Goal: Task Accomplishment & Management: Manage account settings

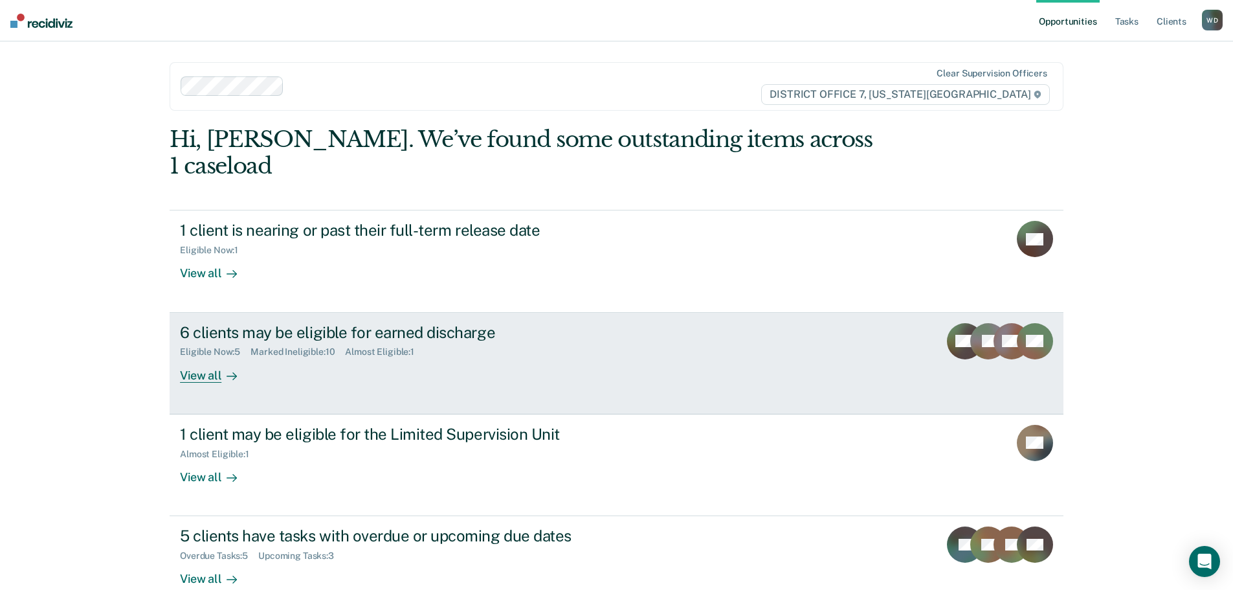
click at [696, 344] on link "6 clients may be eligible for earned discharge Eligible Now : 5 Marked Ineligib…" at bounding box center [617, 364] width 894 height 102
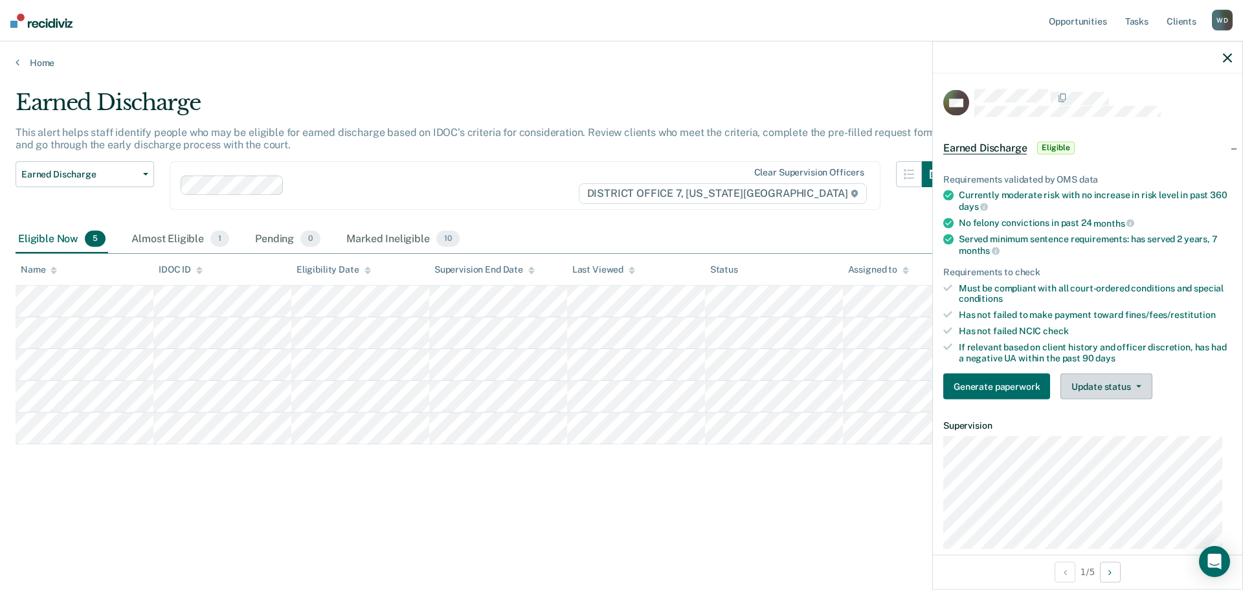
click at [1118, 381] on button "Update status" at bounding box center [1105, 386] width 91 height 26
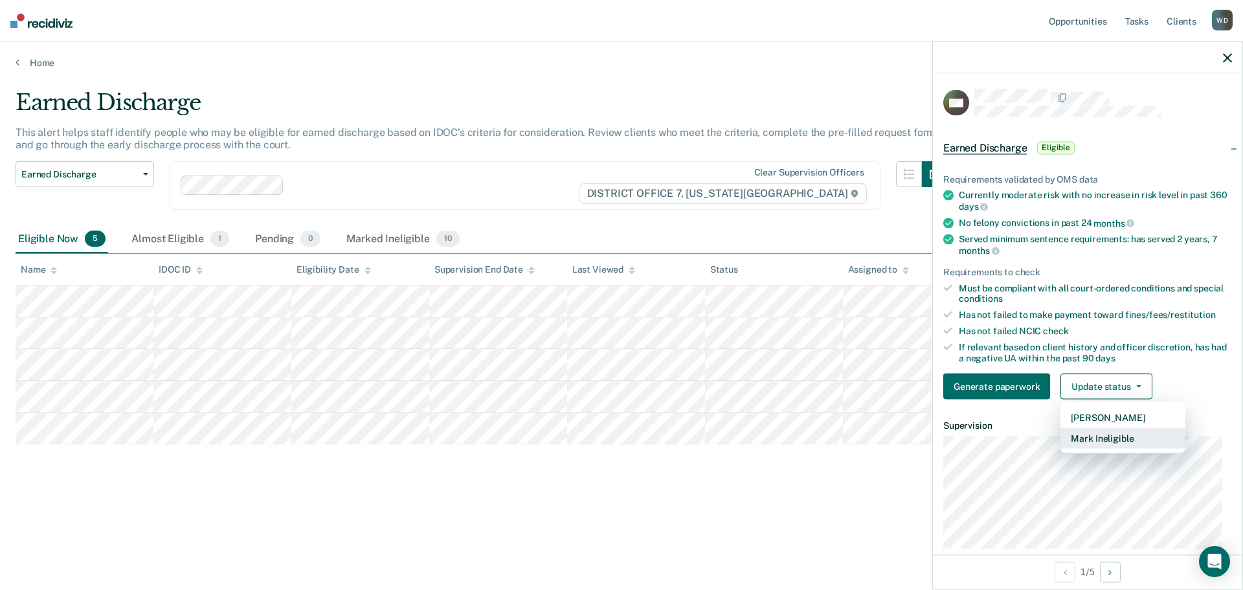
click at [1117, 432] on button "Mark Ineligible" at bounding box center [1122, 438] width 125 height 21
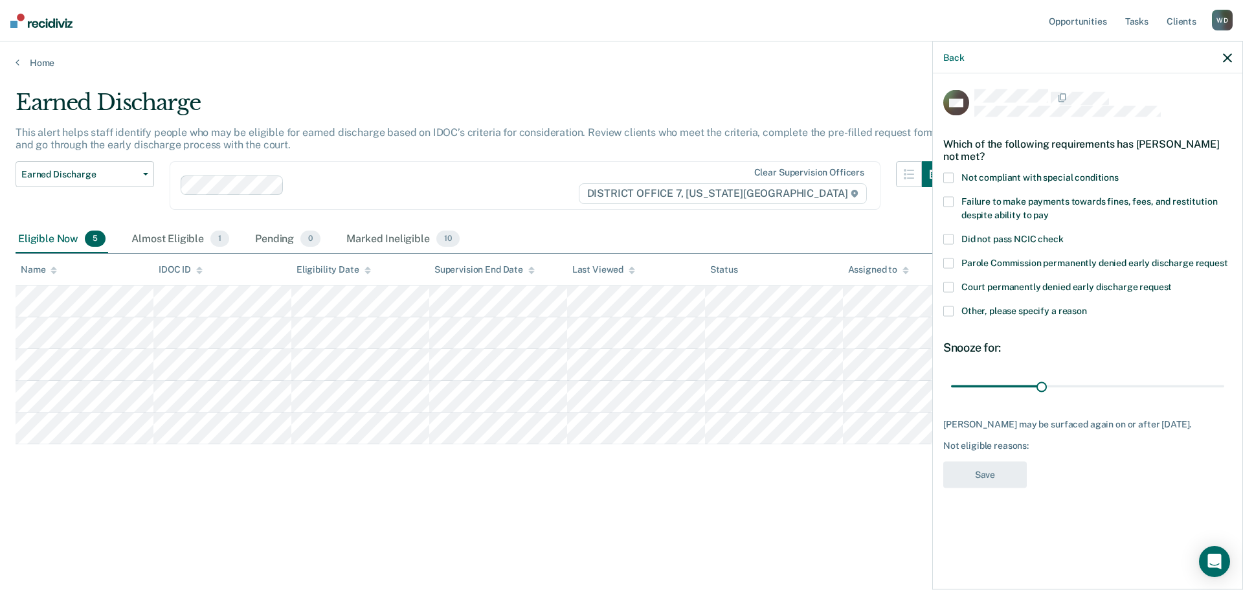
click at [950, 309] on span at bounding box center [948, 310] width 10 height 10
click at [1087, 305] on input "Other, please specify a reason" at bounding box center [1087, 305] width 0 height 0
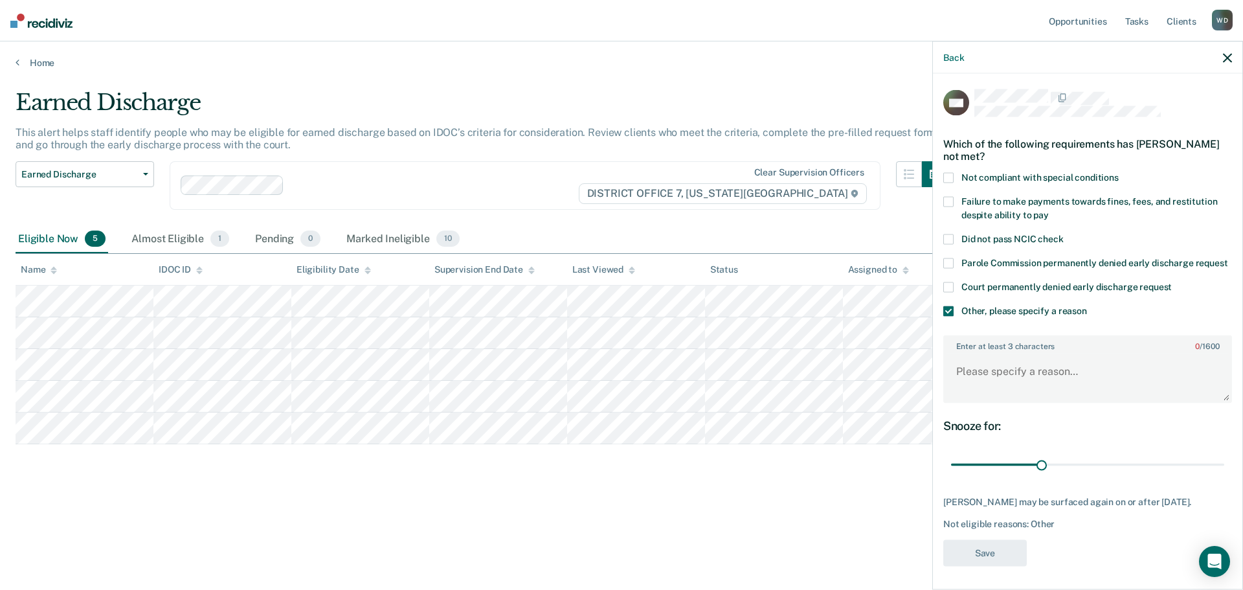
scroll to position [15, 0]
click at [1026, 370] on textarea "Enter at least 3 characters 0 / 1600" at bounding box center [1087, 375] width 286 height 48
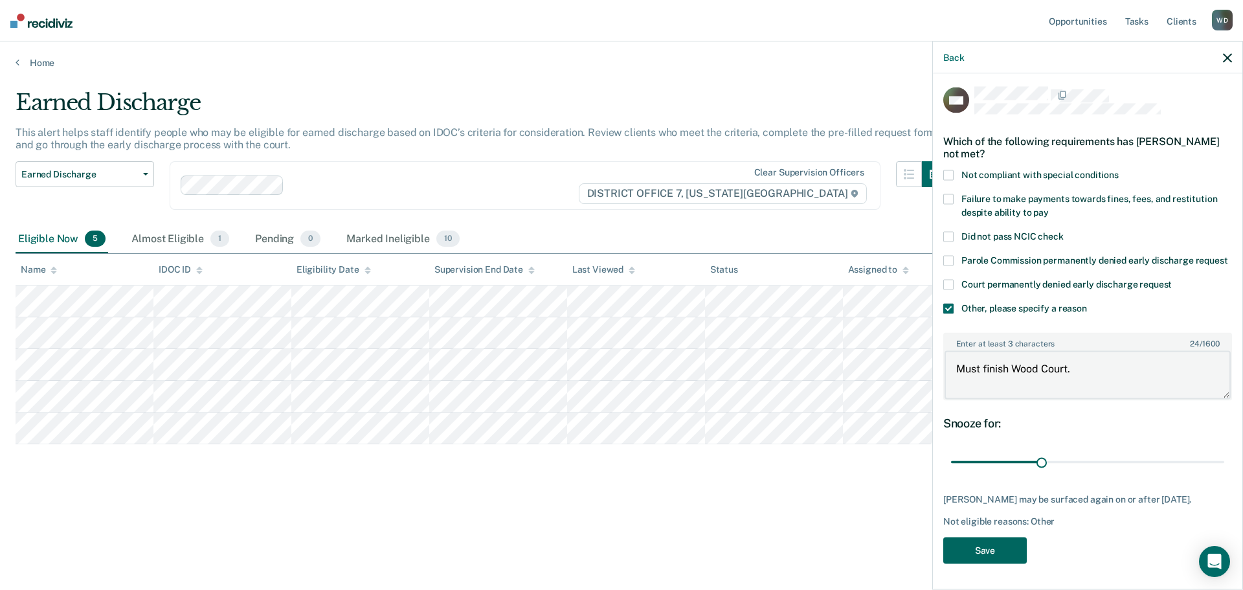
type textarea "Must finish Wood Court."
click at [966, 555] on button "Save" at bounding box center [984, 550] width 83 height 27
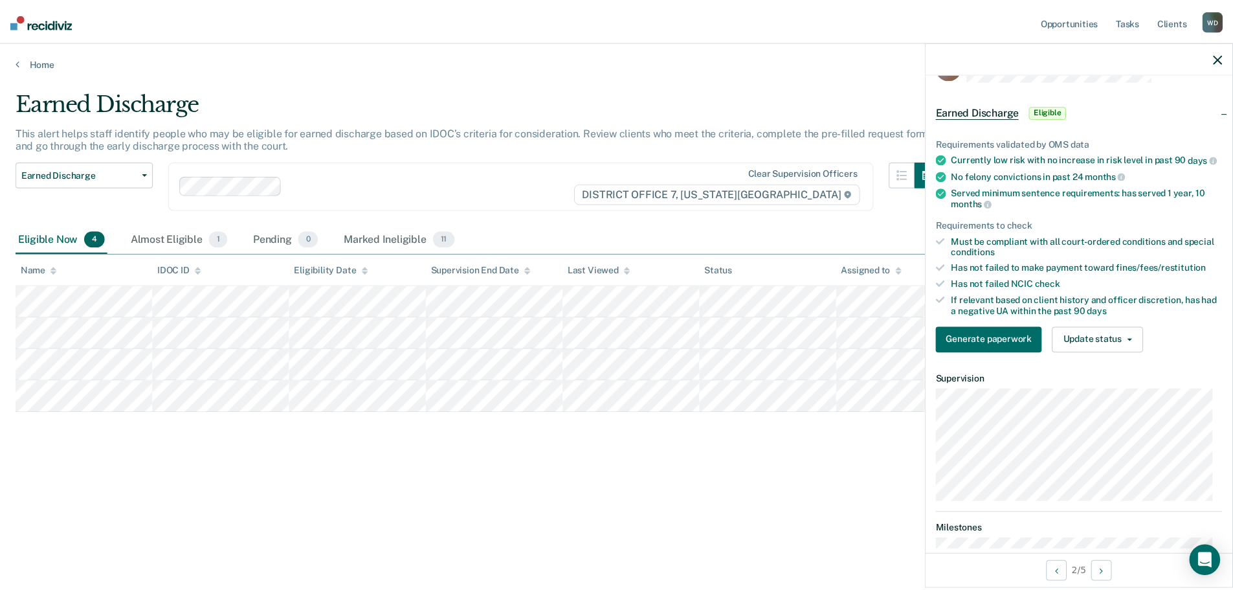
scroll to position [0, 0]
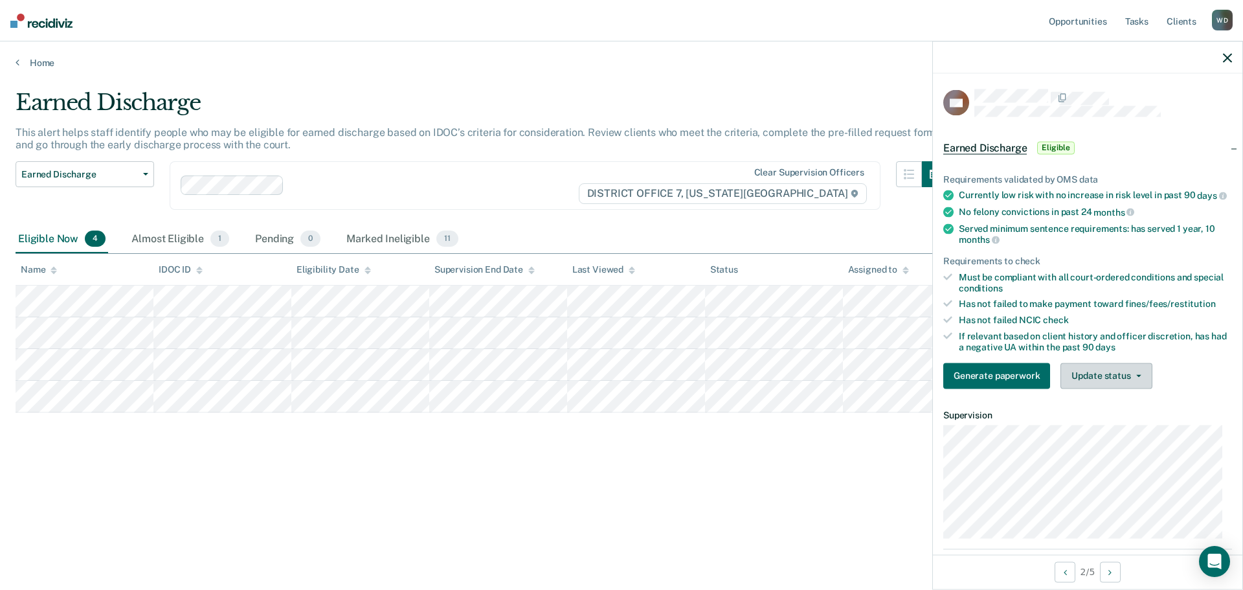
click at [1144, 388] on button "Update status" at bounding box center [1105, 375] width 91 height 26
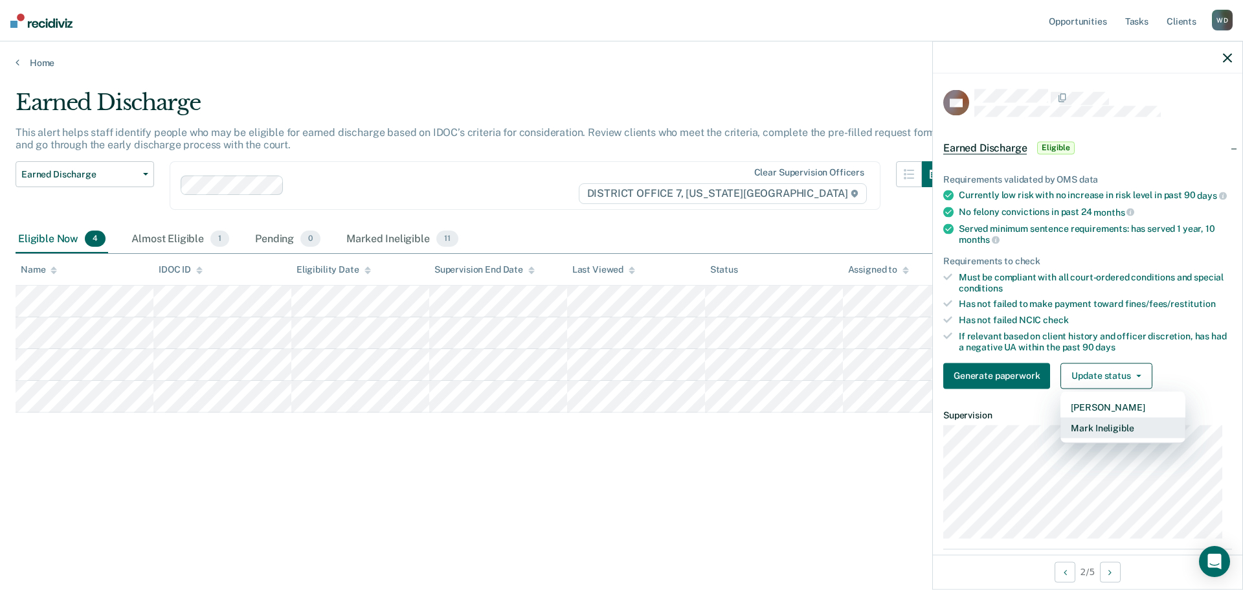
click at [1125, 438] on button "Mark Ineligible" at bounding box center [1122, 427] width 125 height 21
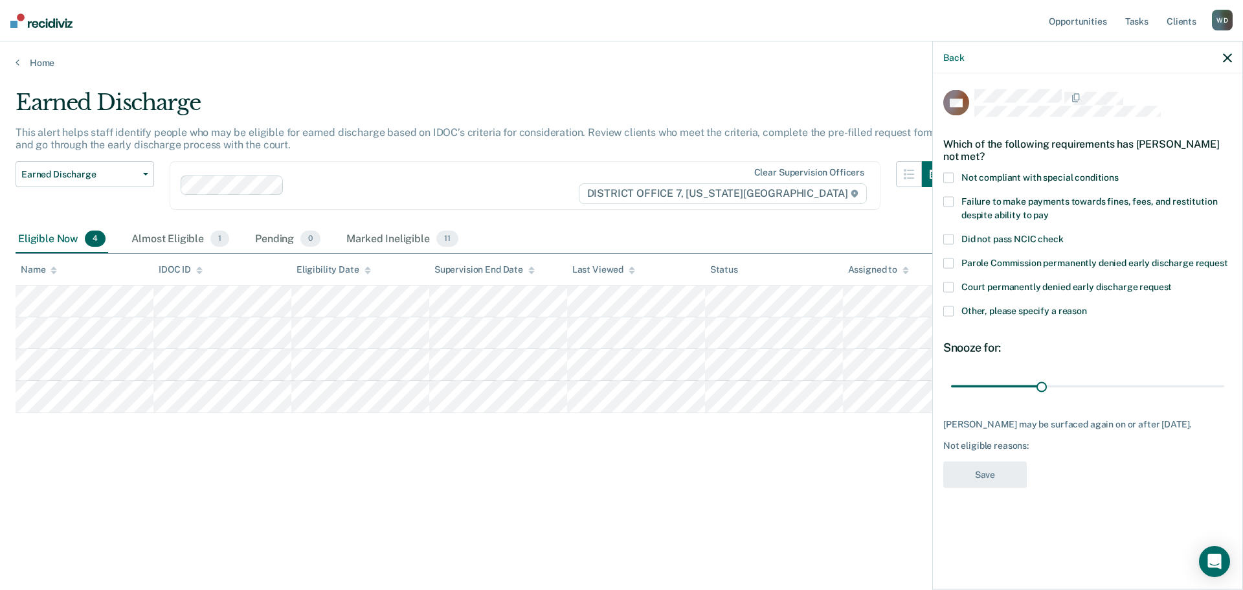
click at [948, 307] on span at bounding box center [948, 310] width 10 height 10
click at [1087, 305] on input "Other, please specify a reason" at bounding box center [1087, 305] width 0 height 0
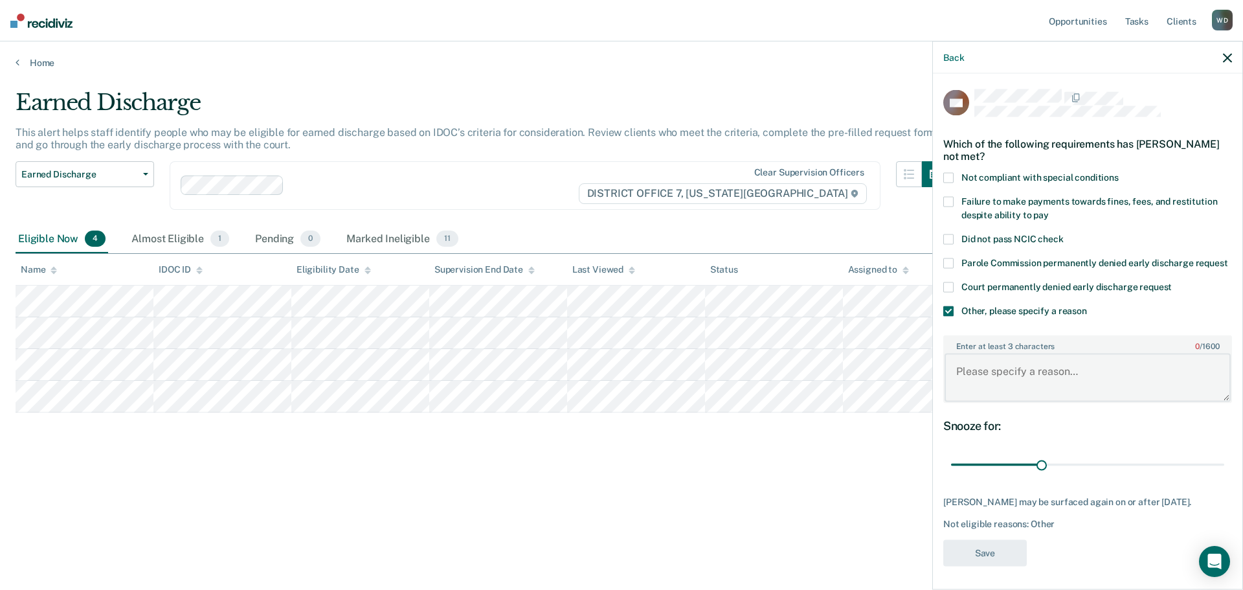
click at [1001, 366] on textarea "Enter at least 3 characters 0 / 1600" at bounding box center [1087, 377] width 286 height 48
type textarea "Association violation, was fired from work"
click at [975, 565] on button "Save" at bounding box center [984, 552] width 83 height 27
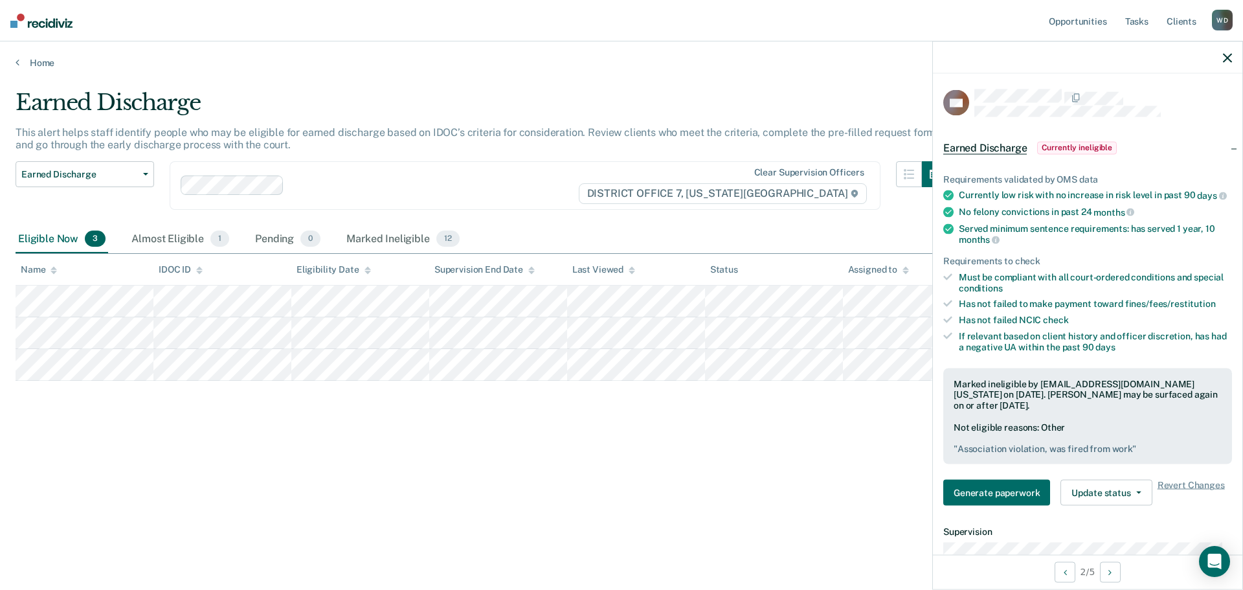
click at [1230, 52] on button "button" at bounding box center [1227, 57] width 9 height 11
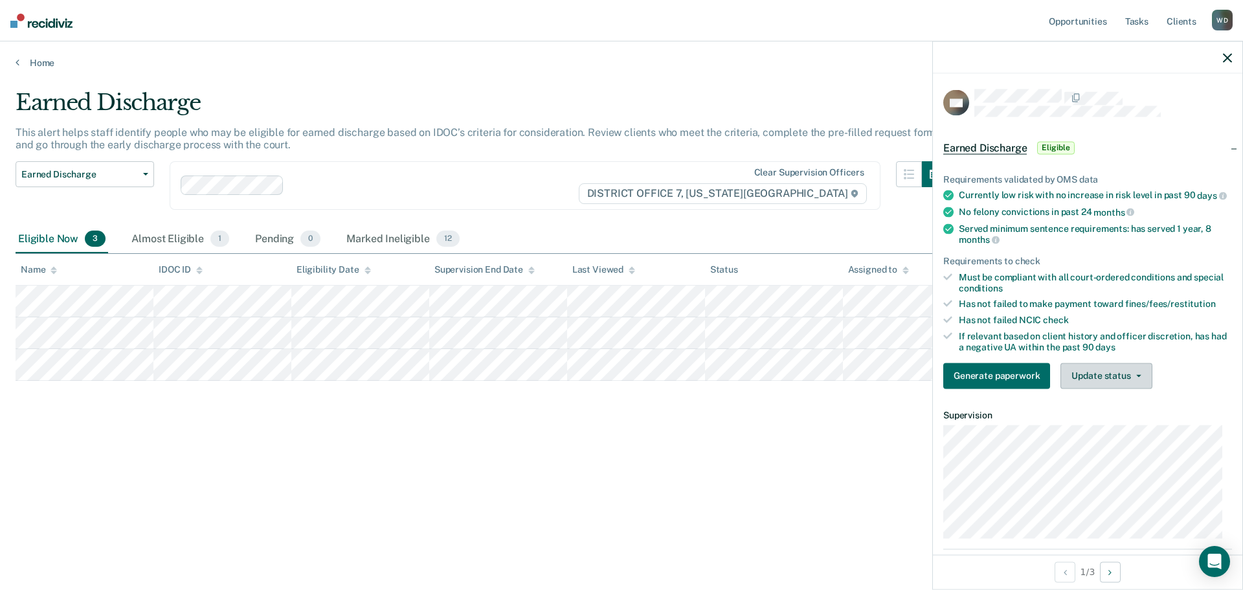
click at [1127, 388] on button "Update status" at bounding box center [1105, 375] width 91 height 26
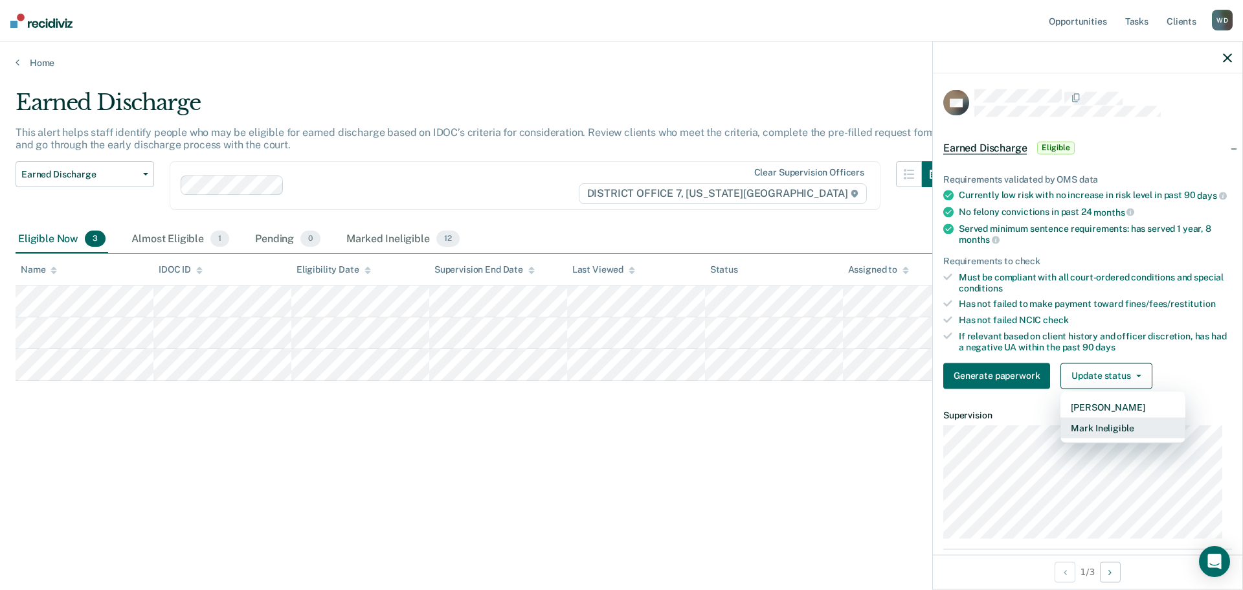
click at [1118, 427] on button "Mark Ineligible" at bounding box center [1122, 427] width 125 height 21
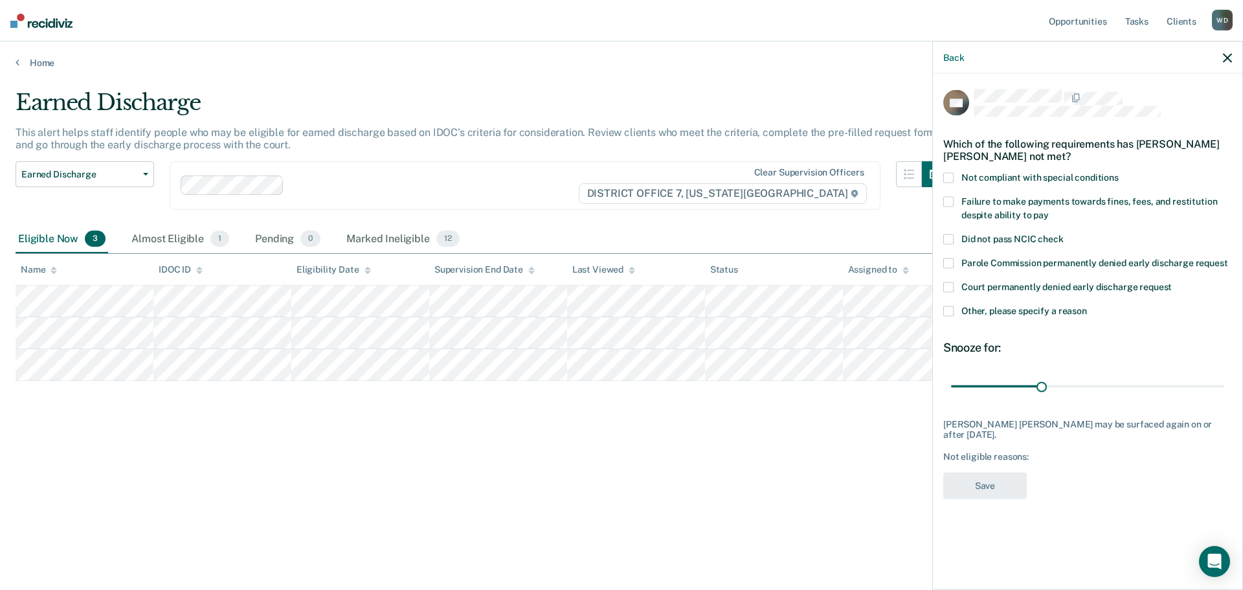
click at [944, 261] on span at bounding box center [948, 263] width 10 height 10
click at [1228, 258] on input "Parole Commission permanently denied early discharge request" at bounding box center [1228, 258] width 0 height 0
click at [984, 472] on button "Save" at bounding box center [984, 485] width 83 height 27
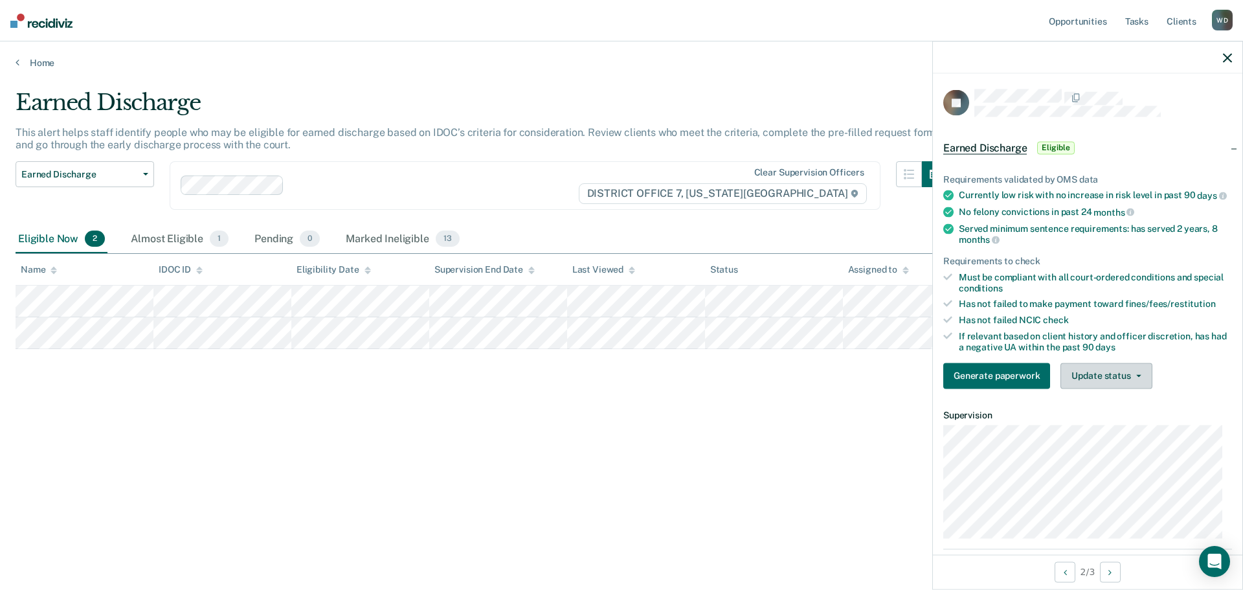
click at [1116, 383] on button "Update status" at bounding box center [1105, 375] width 91 height 26
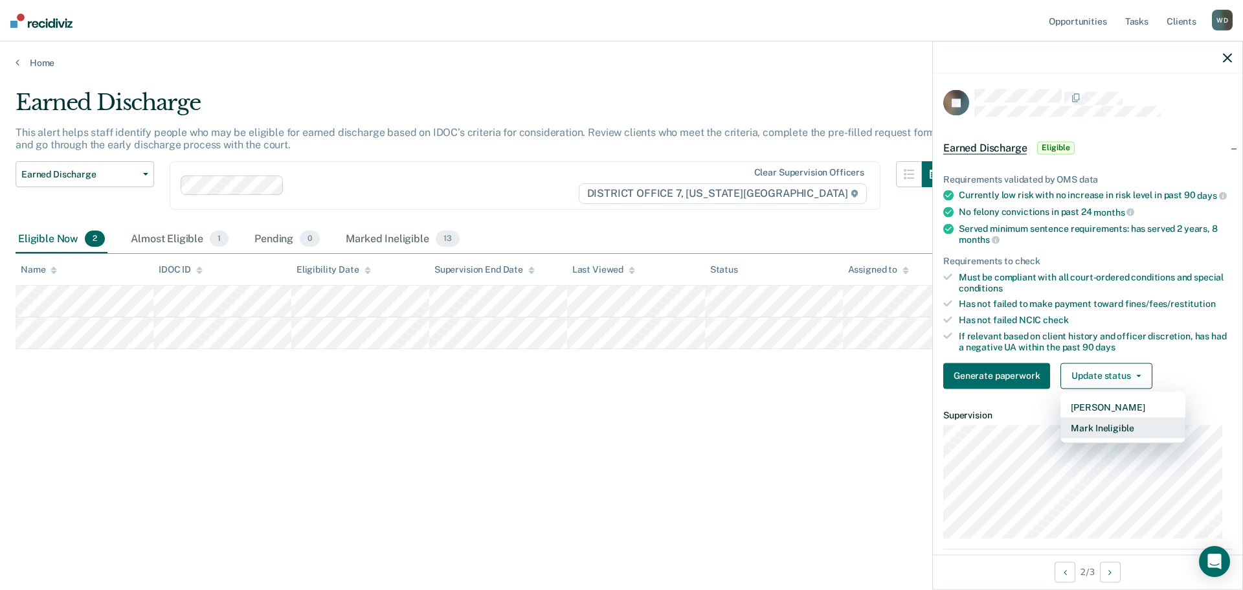
click at [1089, 430] on button "Mark Ineligible" at bounding box center [1122, 427] width 125 height 21
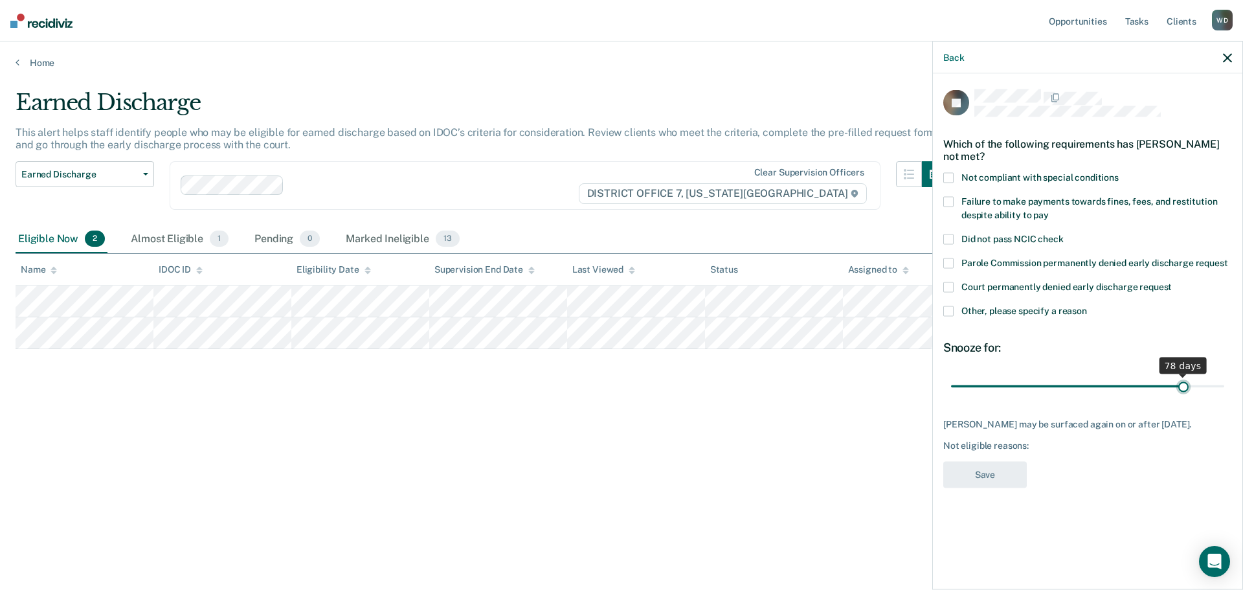
drag, startPoint x: 1039, startPoint y: 386, endPoint x: 1184, endPoint y: 369, distance: 146.7
type input "78"
click at [1184, 375] on input "range" at bounding box center [1087, 386] width 273 height 23
click at [949, 305] on span at bounding box center [948, 310] width 10 height 10
click at [1087, 305] on input "Other, please specify a reason" at bounding box center [1087, 305] width 0 height 0
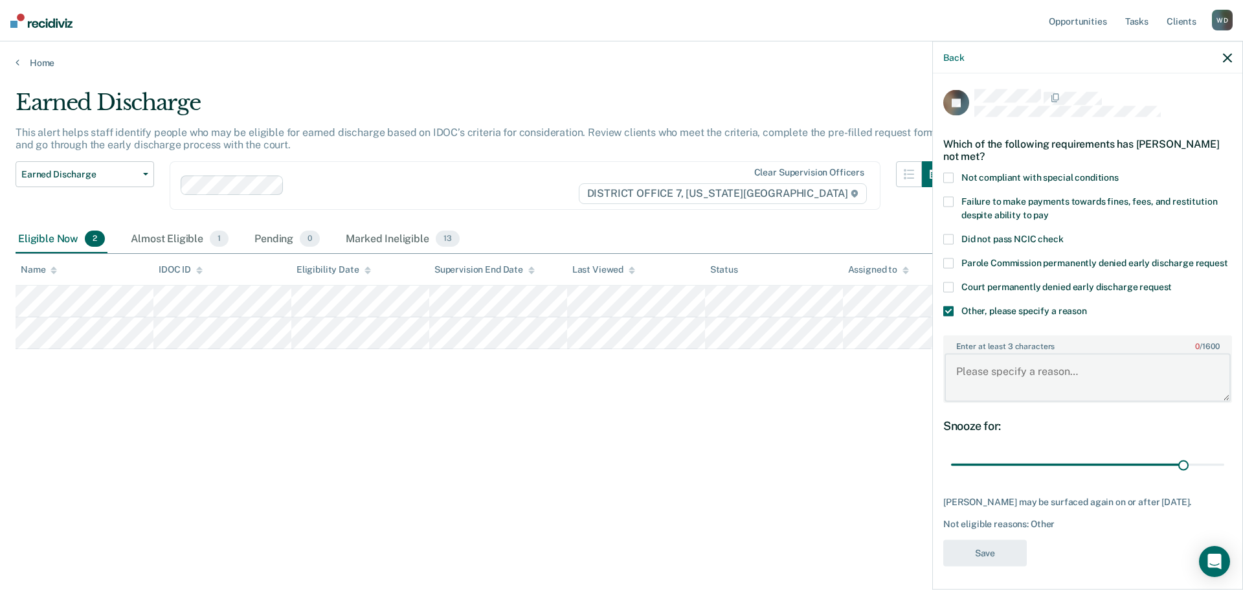
click at [984, 399] on textarea "Enter at least 3 characters 0 / 1600" at bounding box center [1087, 377] width 286 height 48
type textarea "Must complete Wood Court."
click at [995, 566] on button "Save" at bounding box center [984, 552] width 83 height 27
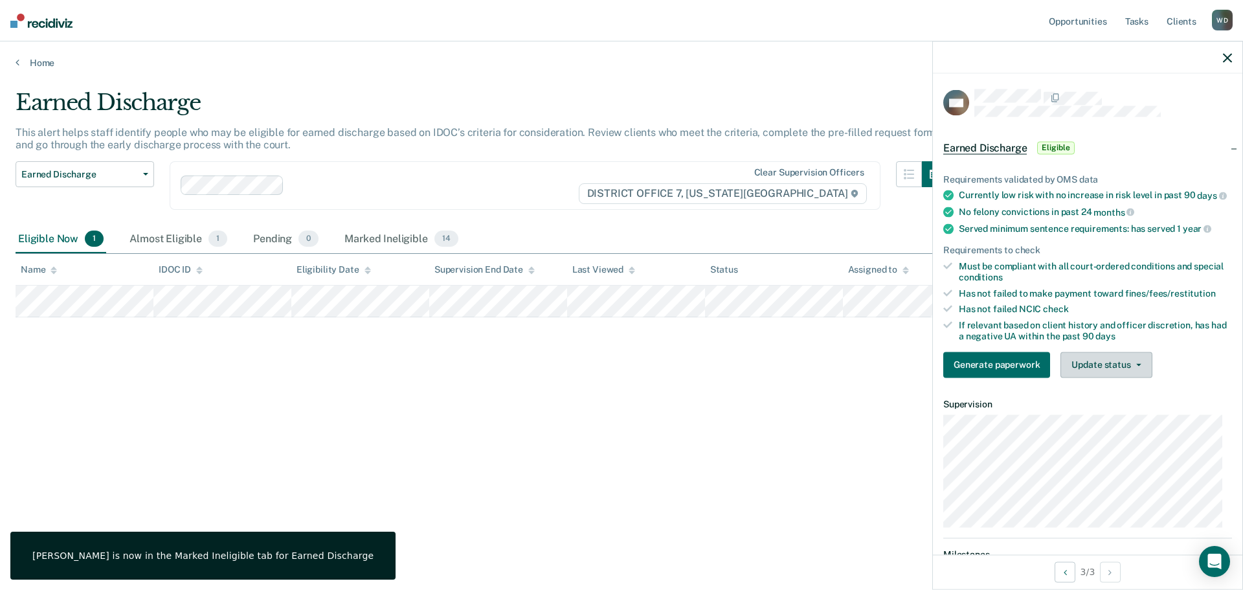
click at [1088, 377] on button "Update status" at bounding box center [1105, 364] width 91 height 26
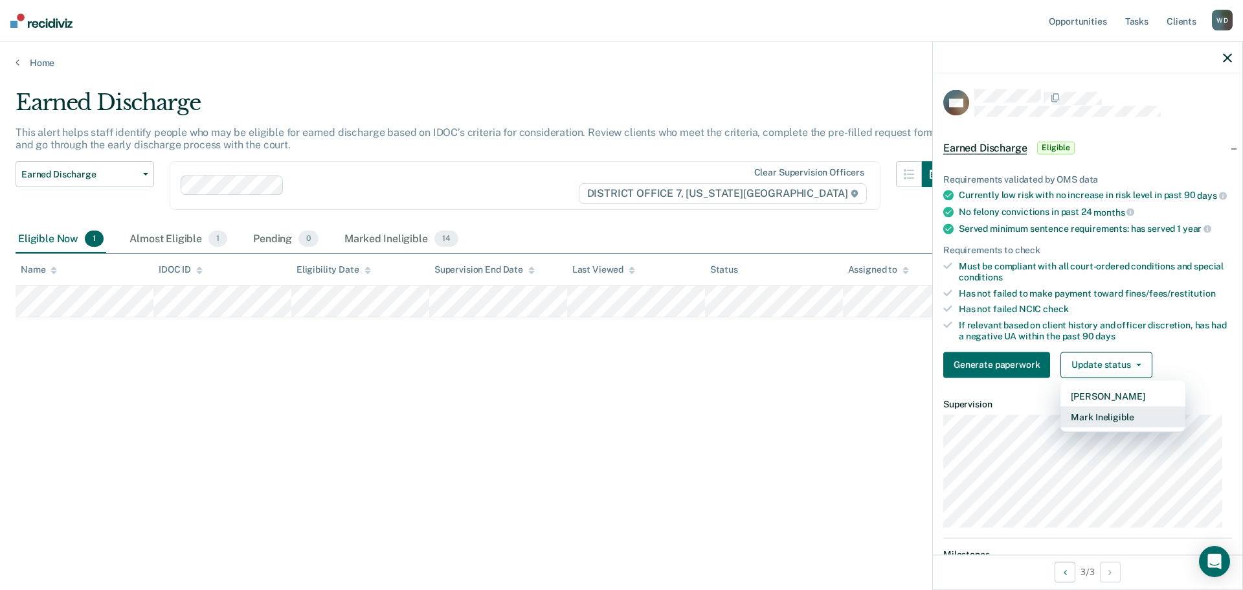
click at [1099, 427] on button "Mark Ineligible" at bounding box center [1122, 416] width 125 height 21
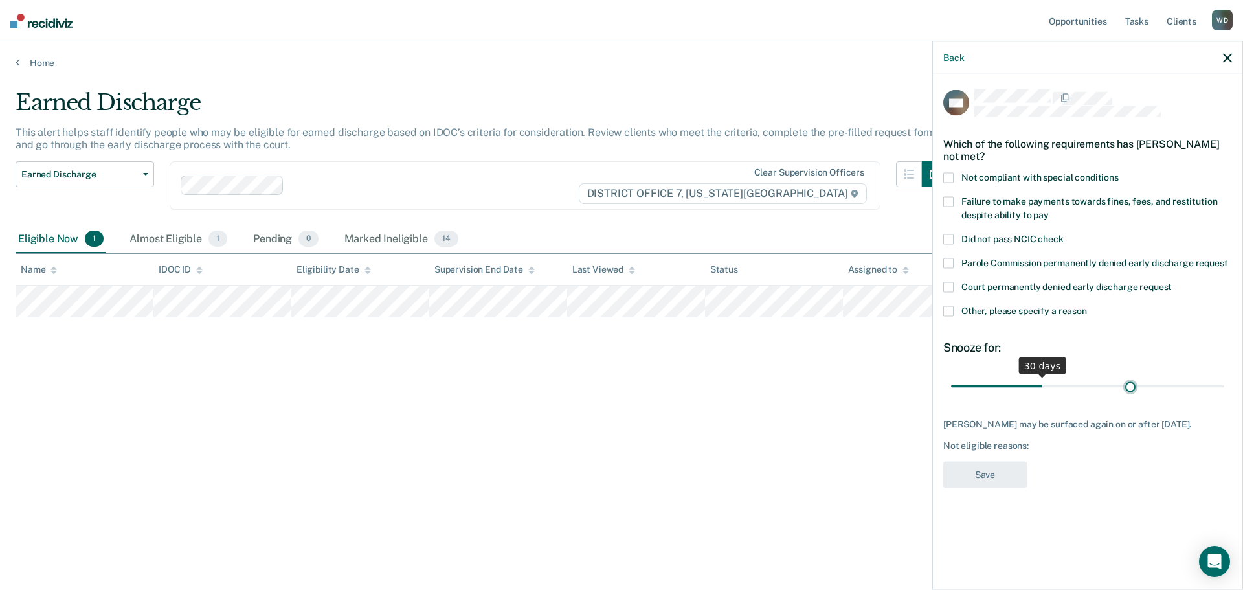
type input "60"
click at [1131, 383] on input "range" at bounding box center [1087, 386] width 273 height 23
click at [948, 309] on span at bounding box center [948, 310] width 10 height 10
click at [1087, 305] on input "Other, please specify a reason" at bounding box center [1087, 305] width 0 height 0
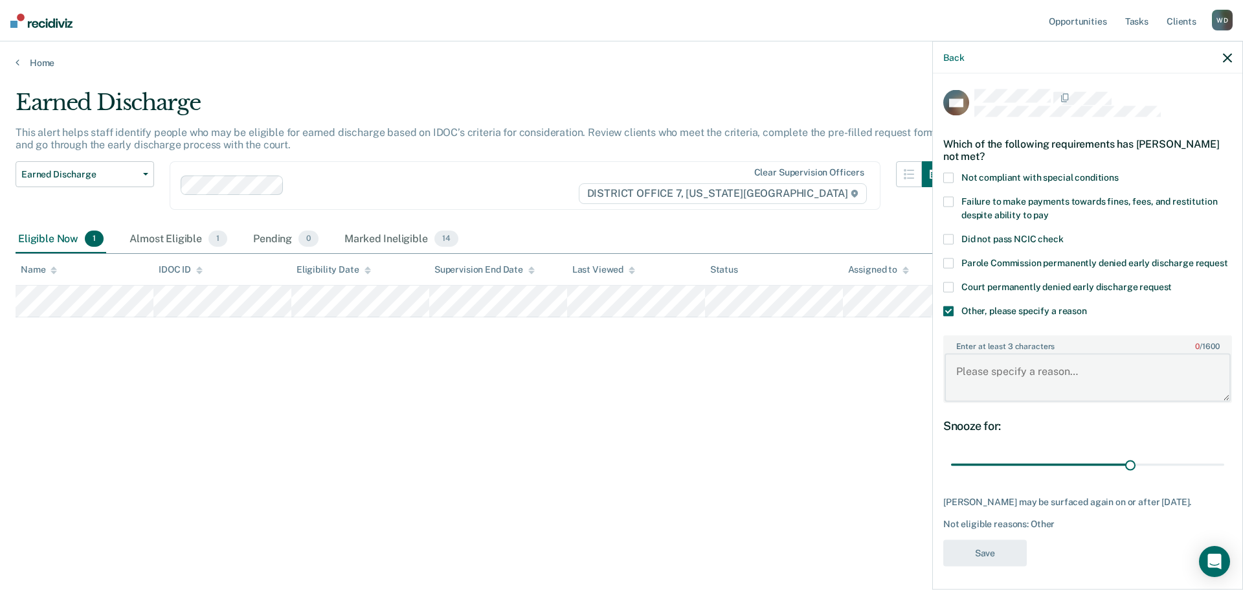
click at [1124, 400] on textarea "Enter at least 3 characters 0 / 1600" at bounding box center [1087, 377] width 286 height 48
type textarea "Must complete Vet Court."
click at [990, 566] on button "Save" at bounding box center [984, 552] width 83 height 27
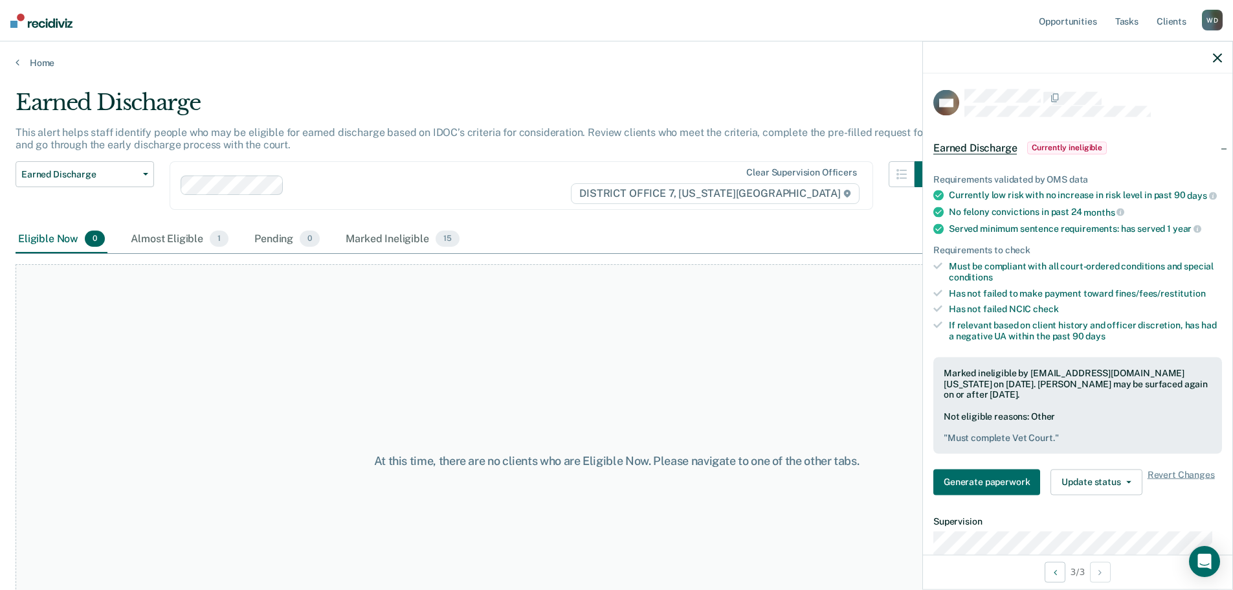
click at [1215, 53] on icon "button" at bounding box center [1217, 57] width 9 height 9
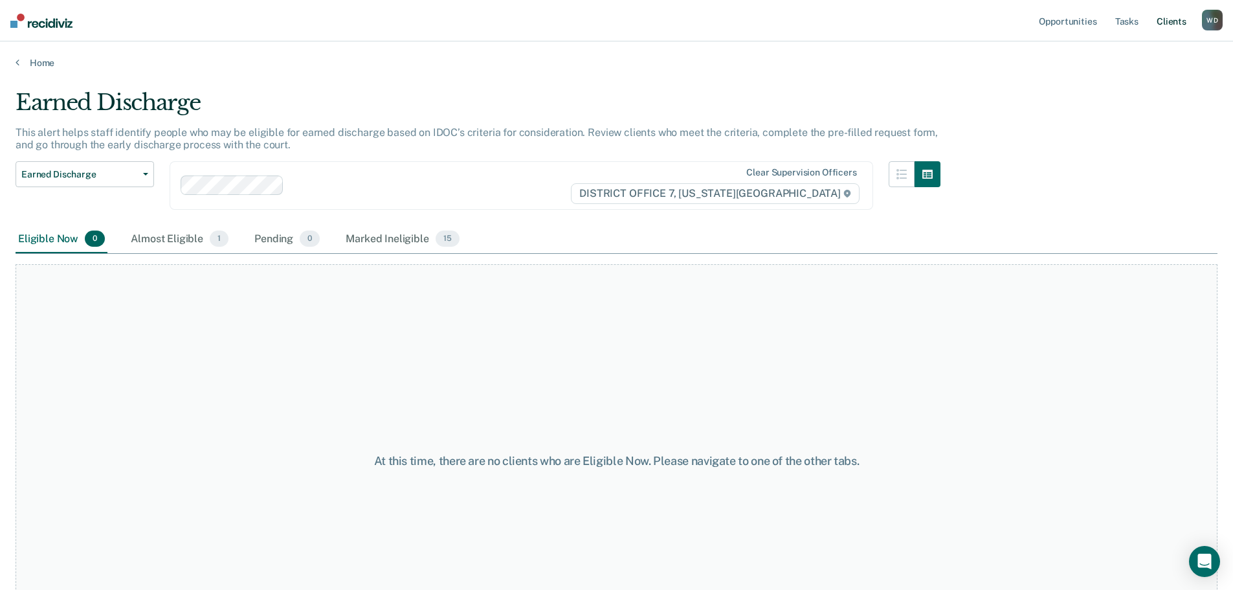
click at [1175, 21] on link "Client s" at bounding box center [1171, 20] width 35 height 41
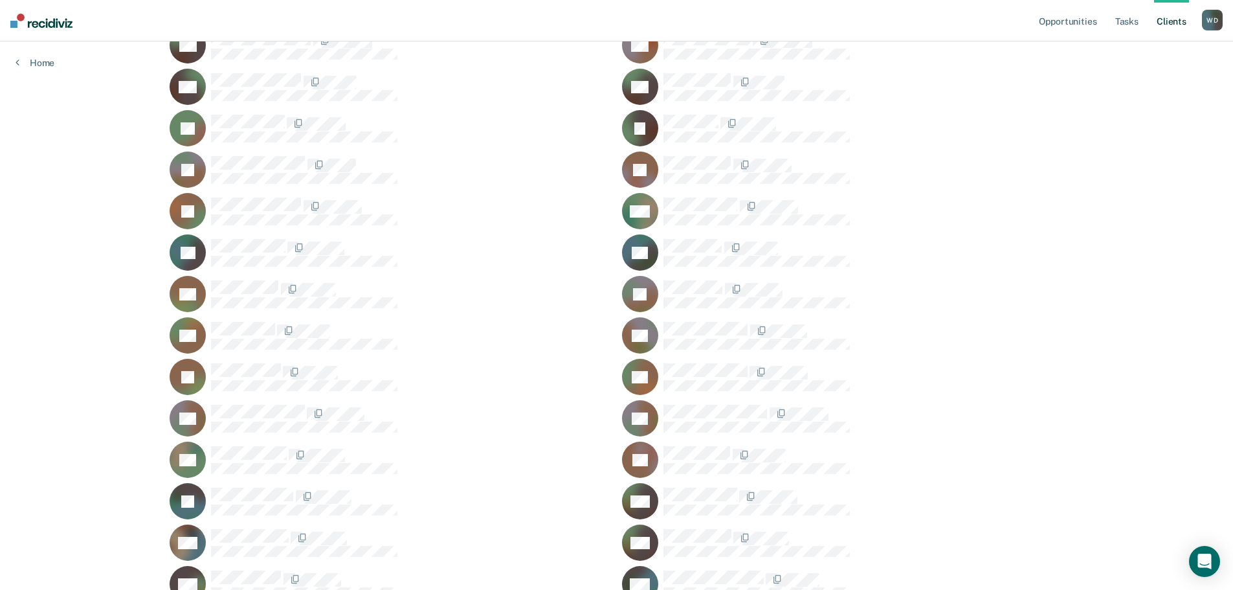
scroll to position [485, 0]
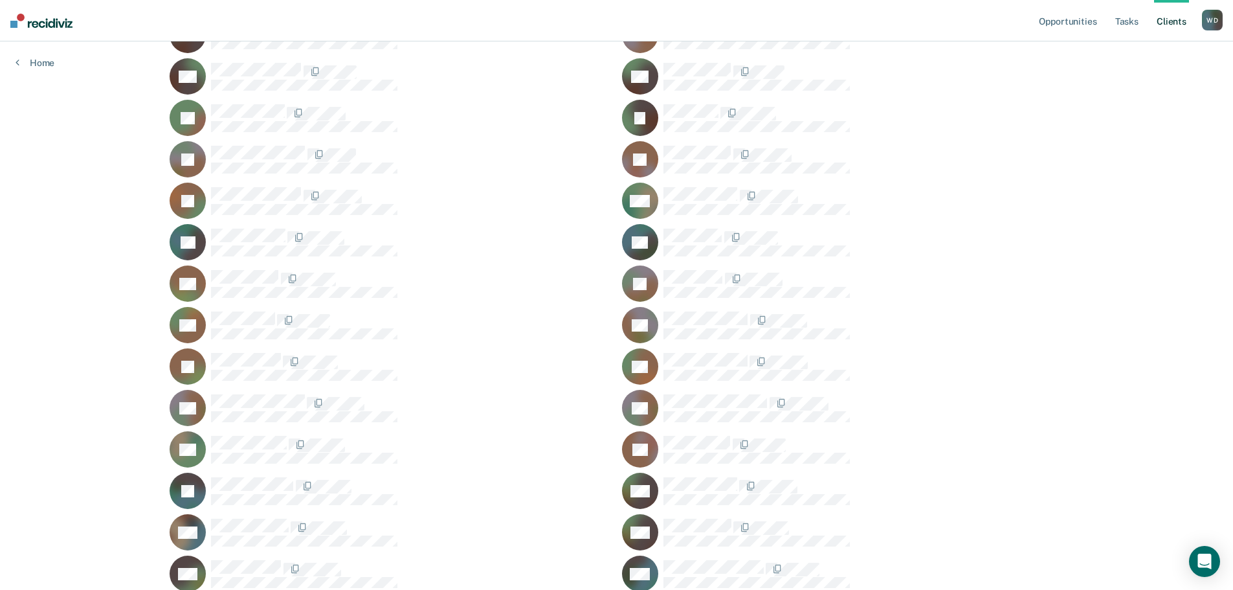
click at [1170, 19] on link "Client s" at bounding box center [1171, 20] width 35 height 41
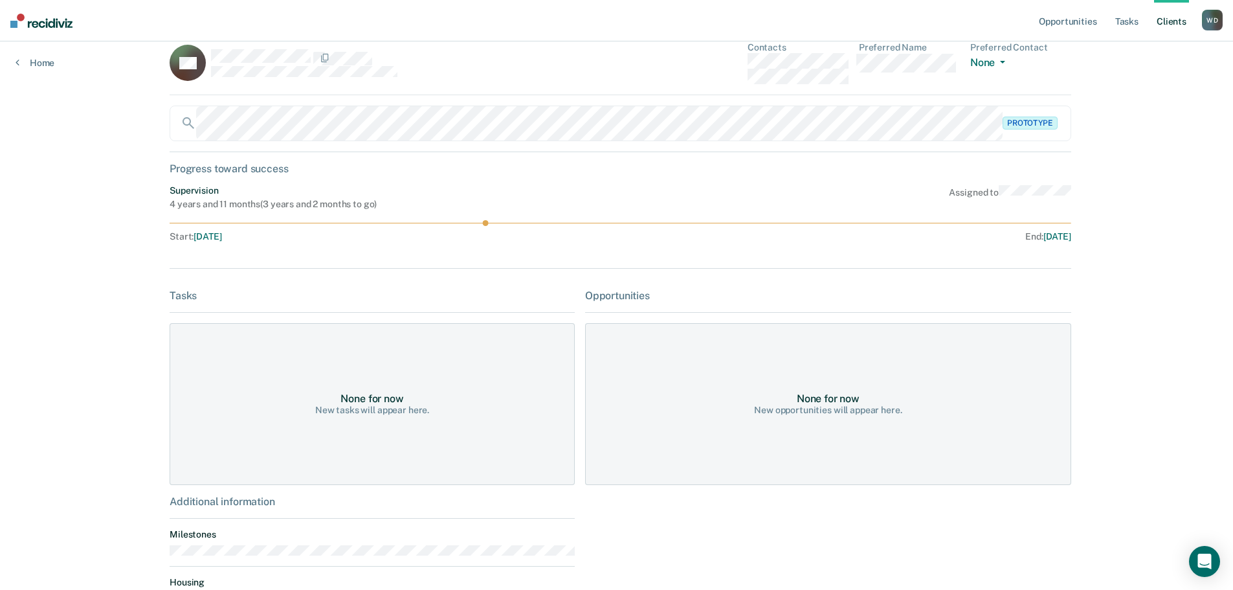
scroll to position [126, 0]
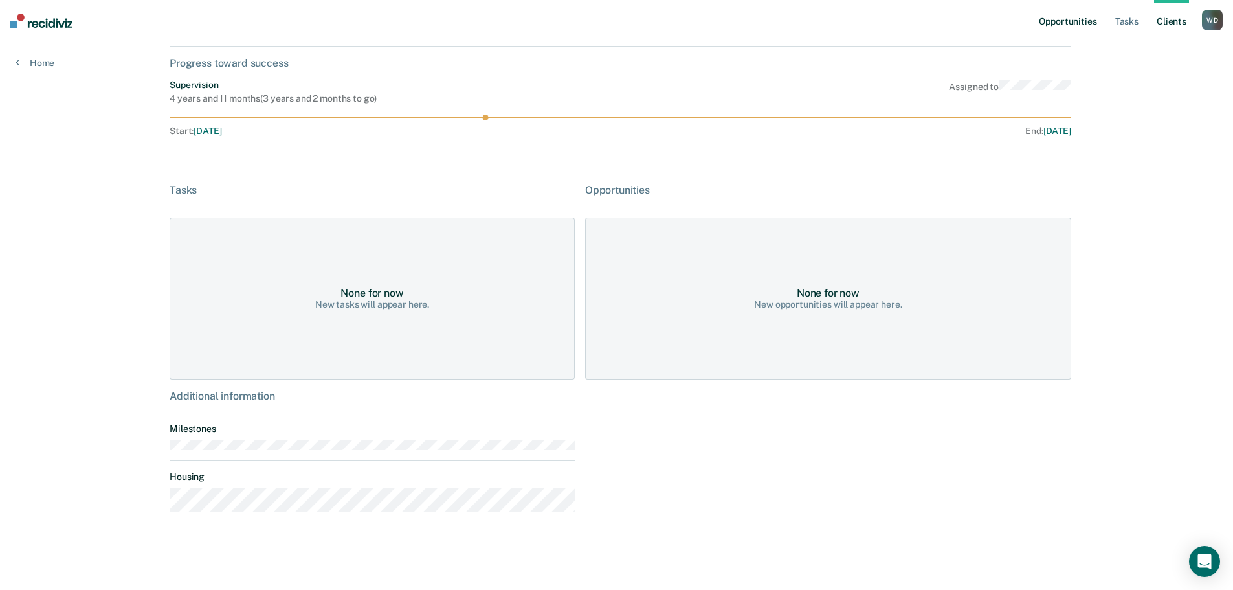
click at [1054, 19] on link "Opportunities" at bounding box center [1067, 20] width 63 height 41
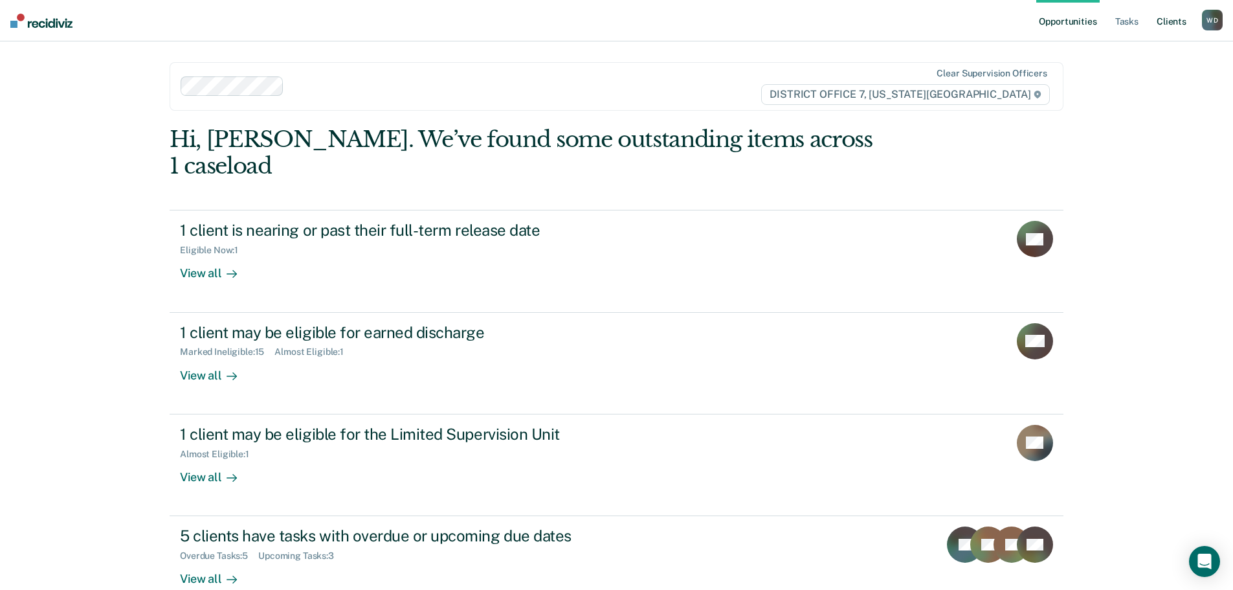
click at [1173, 21] on link "Client s" at bounding box center [1171, 20] width 35 height 41
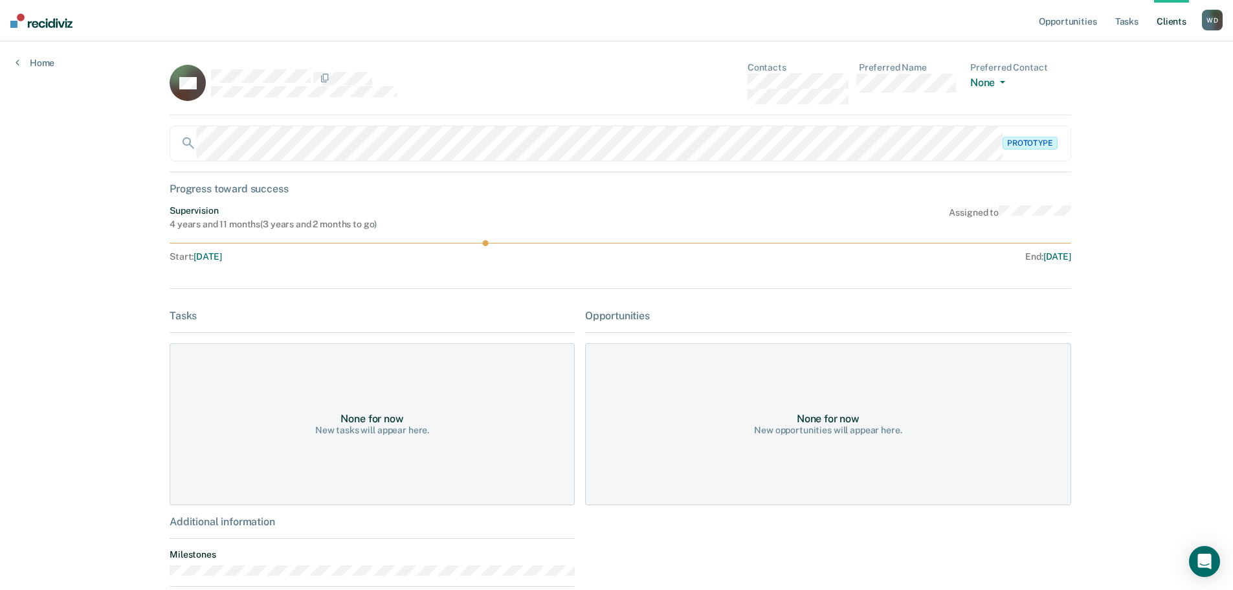
drag, startPoint x: 979, startPoint y: 381, endPoint x: 903, endPoint y: 382, distance: 75.7
drag, startPoint x: 903, startPoint y: 382, endPoint x: 1057, endPoint y: 463, distance: 174.3
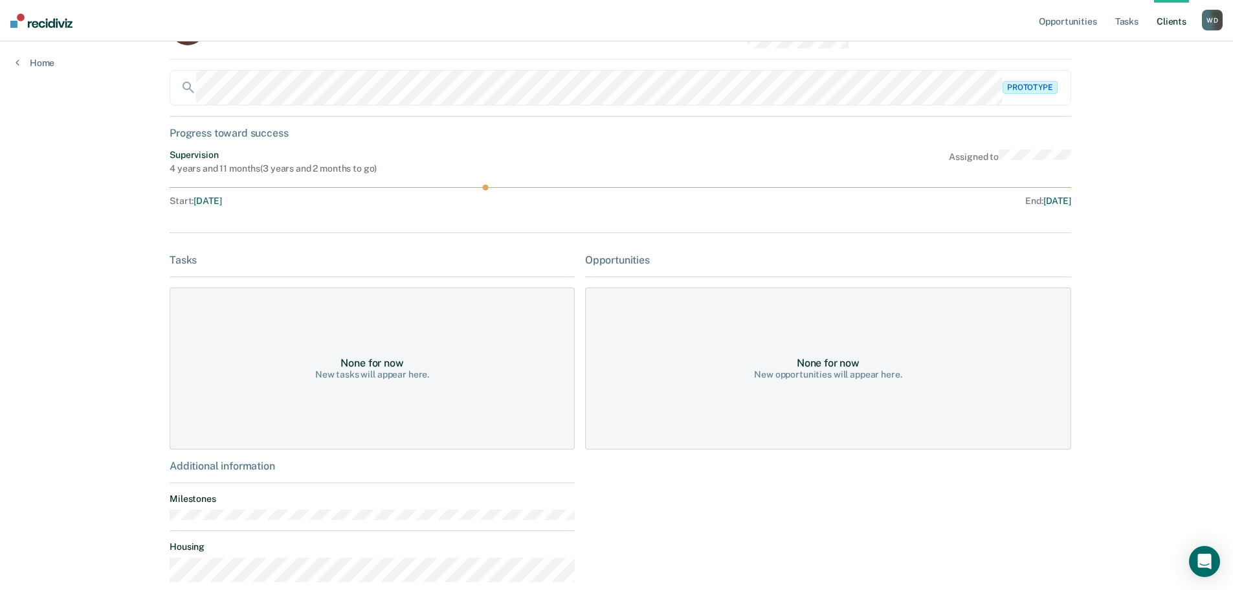
scroll to position [126, 0]
